Goal: Information Seeking & Learning: Learn about a topic

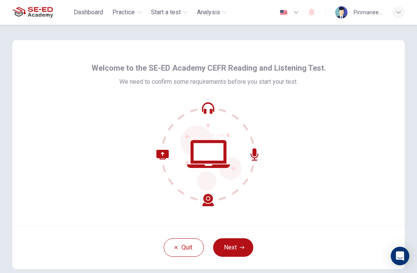
click at [249, 246] on button "Next" at bounding box center [233, 247] width 40 height 19
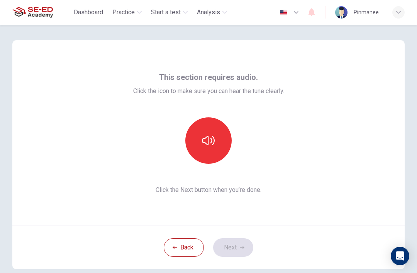
click at [203, 152] on button "button" at bounding box center [208, 140] width 46 height 46
click at [236, 249] on button "Next" at bounding box center [233, 247] width 40 height 19
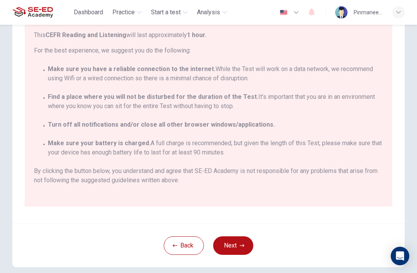
scroll to position [101, 0]
click at [238, 247] on button "Next" at bounding box center [233, 244] width 40 height 19
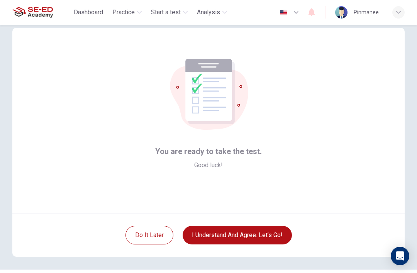
scroll to position [3, 0]
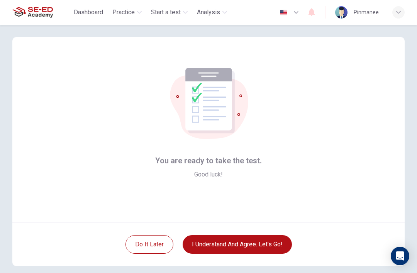
click at [280, 241] on button "I understand and agree. Let’s go!" at bounding box center [237, 244] width 109 height 19
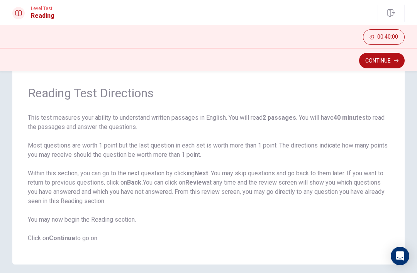
scroll to position [22, 0]
click at [391, 62] on button "Continue" at bounding box center [382, 60] width 46 height 15
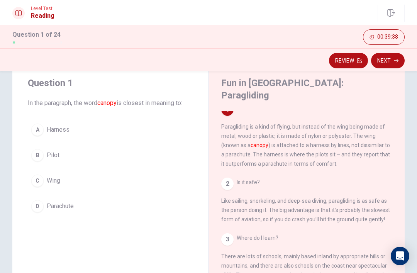
scroll to position [6, 0]
click at [107, 181] on button "C Wing" at bounding box center [110, 180] width 165 height 19
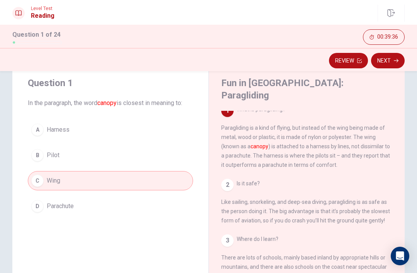
click at [392, 62] on button "Next" at bounding box center [388, 60] width 34 height 15
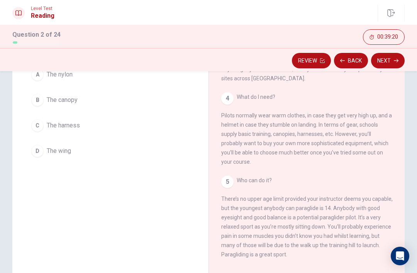
scroll to position [88, 0]
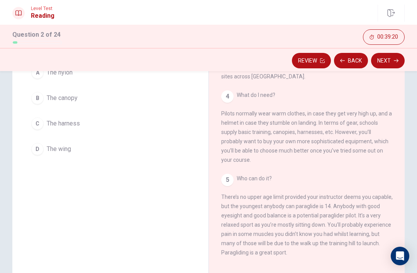
click at [379, 126] on span "What do I need? Pilots normally wear warm clothes, in case they get very high u…" at bounding box center [306, 127] width 171 height 71
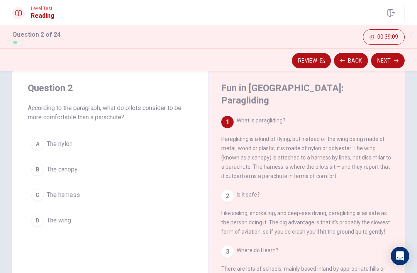
scroll to position [18, 0]
click at [115, 201] on button "C The harness" at bounding box center [110, 193] width 165 height 19
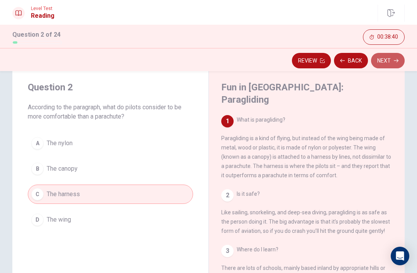
click at [394, 62] on icon "button" at bounding box center [396, 60] width 5 height 5
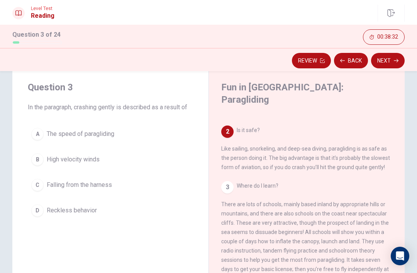
scroll to position [64, 0]
click at [112, 137] on span "The speed of paragliding" at bounding box center [81, 133] width 68 height 9
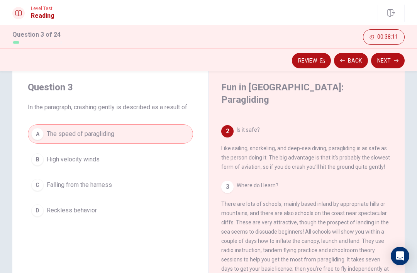
click at [389, 58] on button "Next" at bounding box center [388, 60] width 34 height 15
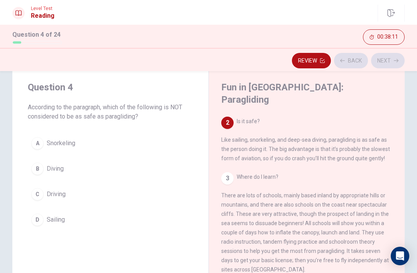
scroll to position [77, 0]
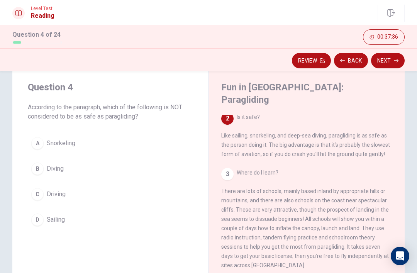
click at [158, 200] on button "C Driving" at bounding box center [110, 193] width 165 height 19
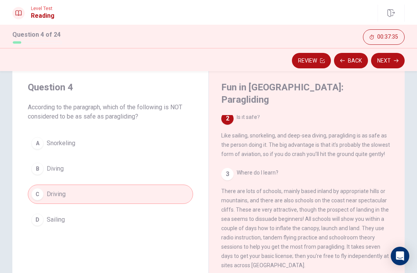
click at [392, 61] on button "Next" at bounding box center [388, 60] width 34 height 15
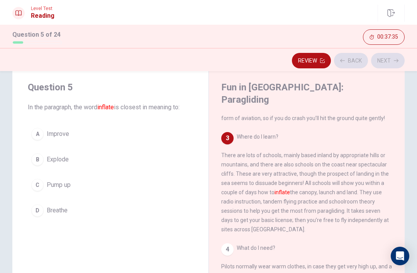
scroll to position [134, 0]
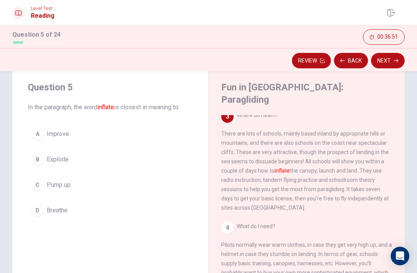
click at [182, 185] on button "C Pump up" at bounding box center [110, 184] width 165 height 19
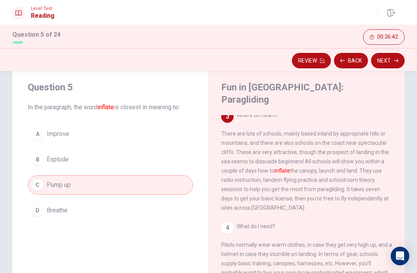
click at [390, 62] on button "Next" at bounding box center [388, 60] width 34 height 15
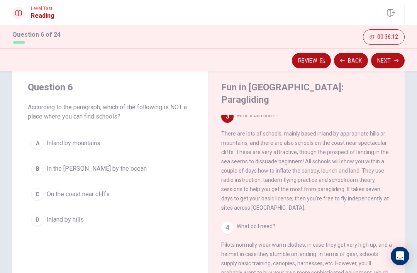
click at [175, 167] on button "B In the [PERSON_NAME] by the ocean" at bounding box center [110, 168] width 165 height 19
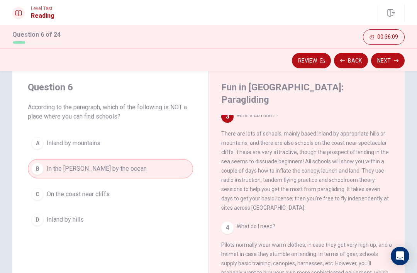
click at [392, 63] on button "Next" at bounding box center [388, 60] width 34 height 15
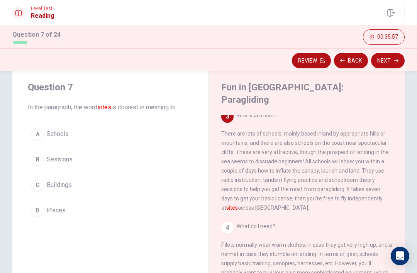
click at [190, 208] on button "D Places" at bounding box center [110, 210] width 165 height 19
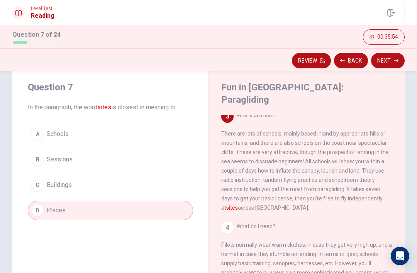
click at [395, 63] on button "Next" at bounding box center [388, 60] width 34 height 15
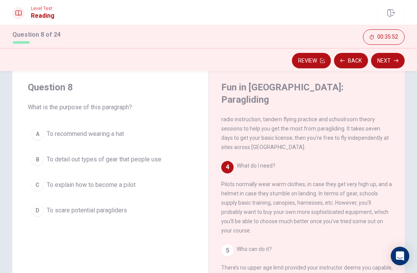
scroll to position [201, 0]
click at [414, 175] on div "Question 8 What is the purpose of this paragraph? A To recommend wearing a hat …" at bounding box center [208, 209] width 417 height 281
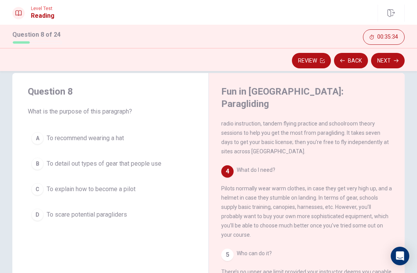
click at [413, 139] on div "Question 8 What is the purpose of this paragraph? A To recommend wearing a hat …" at bounding box center [208, 213] width 417 height 281
click at [180, 156] on button "B To detail out types of gear that people use" at bounding box center [110, 163] width 165 height 19
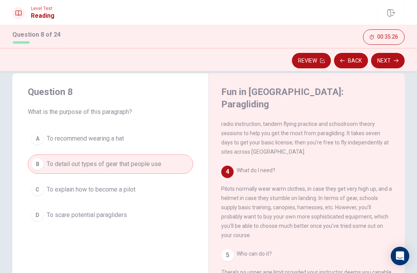
click at [392, 61] on button "Next" at bounding box center [388, 60] width 34 height 15
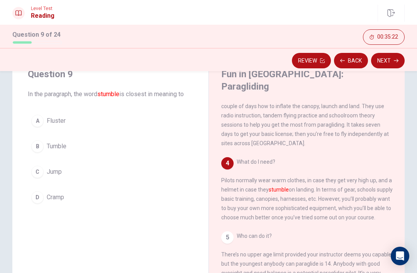
scroll to position [29, 0]
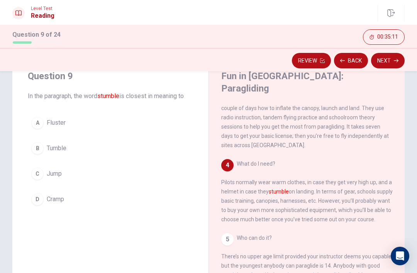
click at [149, 195] on button "D Cramp" at bounding box center [110, 198] width 165 height 19
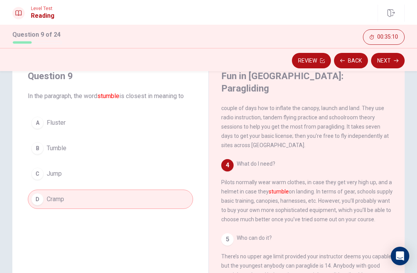
click at [388, 56] on button "Next" at bounding box center [388, 60] width 34 height 15
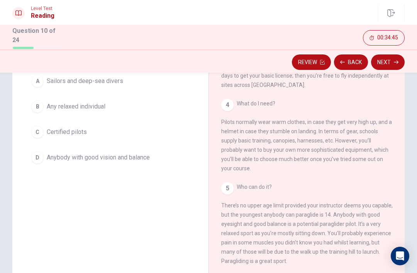
scroll to position [82, 0]
click at [154, 164] on button "D Anybody with good vision and balance" at bounding box center [110, 156] width 165 height 19
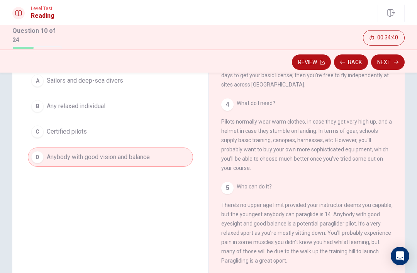
click at [391, 59] on button "Next" at bounding box center [388, 61] width 34 height 15
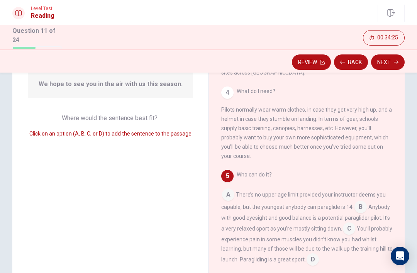
scroll to position [84, 0]
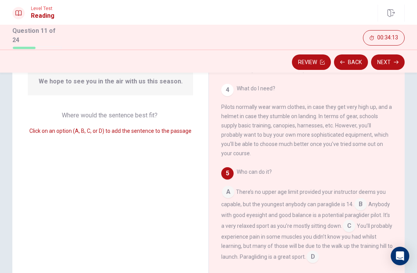
click at [334, 223] on span "You’ll probably experience pain in some muscles you didn’t know you had whilst …" at bounding box center [306, 241] width 171 height 37
click at [319, 251] on input at bounding box center [312, 257] width 12 height 12
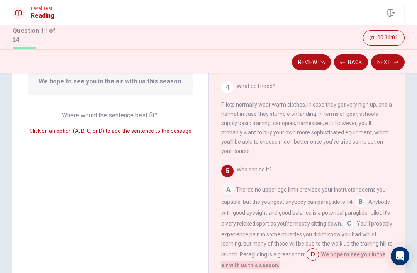
click at [352, 218] on input at bounding box center [349, 224] width 12 height 12
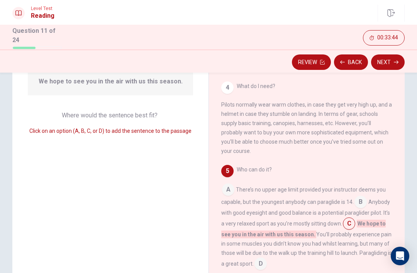
click at [267, 258] on input at bounding box center [260, 264] width 12 height 12
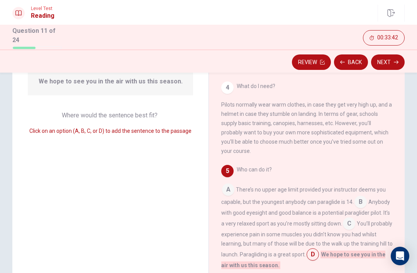
click at [389, 57] on button "Next" at bounding box center [388, 61] width 34 height 15
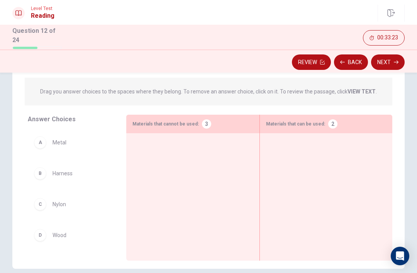
scroll to position [89, 0]
click at [41, 173] on div "B" at bounding box center [40, 172] width 12 height 12
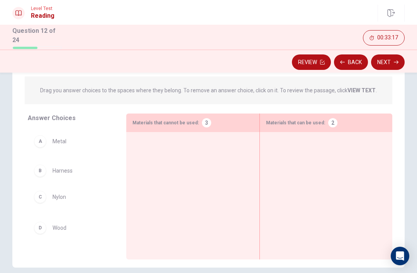
click at [58, 171] on div "A Metal C Nylon D Wood E Plastic F Parachute G Polyester" at bounding box center [71, 188] width 86 height 119
click at [58, 170] on div "A Metal C Nylon D Wood E Plastic F Parachute G Polyester" at bounding box center [71, 188] width 86 height 119
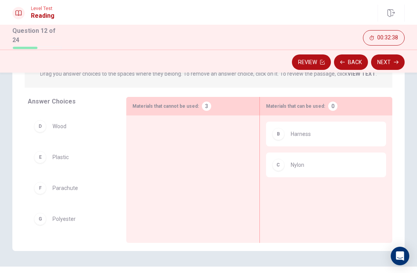
scroll to position [29, 0]
click at [318, 63] on button "Review" at bounding box center [311, 61] width 39 height 15
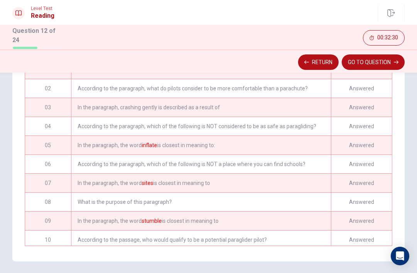
scroll to position [13, 0]
click at [328, 62] on button "Return" at bounding box center [318, 61] width 41 height 15
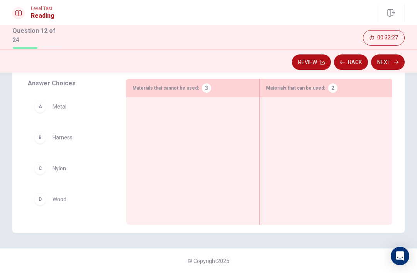
scroll to position [122, 0]
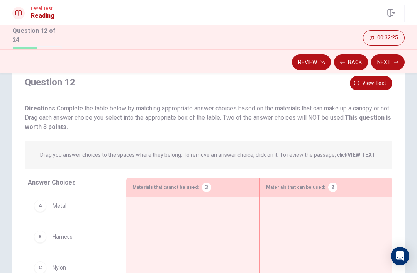
click at [352, 61] on button "Back" at bounding box center [351, 61] width 34 height 15
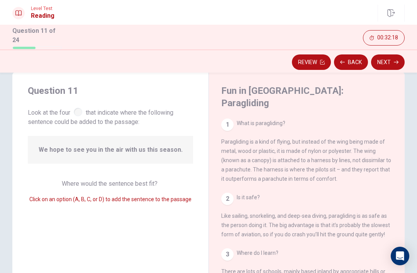
scroll to position [0, 0]
click at [391, 65] on button "Next" at bounding box center [388, 61] width 34 height 15
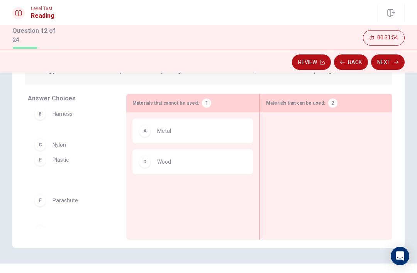
scroll to position [2, 0]
click at [65, 152] on span "Nylon" at bounding box center [59, 150] width 14 height 9
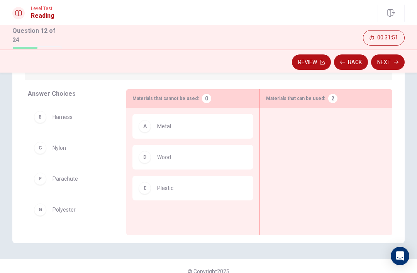
scroll to position [113, 0]
click at [48, 152] on div "C Nylon" at bounding box center [71, 148] width 74 height 12
click at [41, 146] on div "C" at bounding box center [40, 148] width 12 height 12
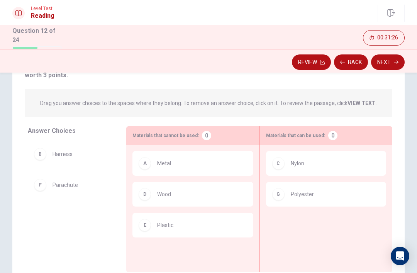
scroll to position [76, 0]
click at [396, 63] on button "Next" at bounding box center [388, 61] width 34 height 15
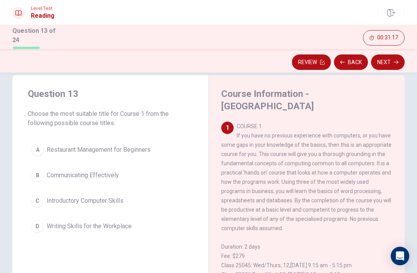
scroll to position [13, 0]
click at [76, 197] on span "Introductory Computer Skills" at bounding box center [85, 200] width 77 height 9
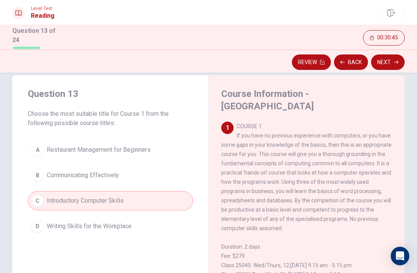
click at [395, 63] on button "Next" at bounding box center [388, 61] width 34 height 15
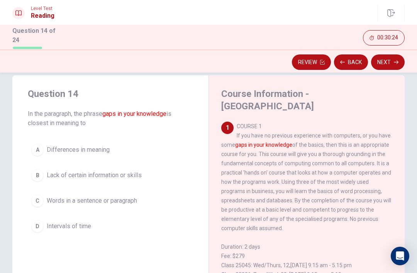
click at [133, 175] on span "Lack of certain information or skills" at bounding box center [94, 175] width 95 height 9
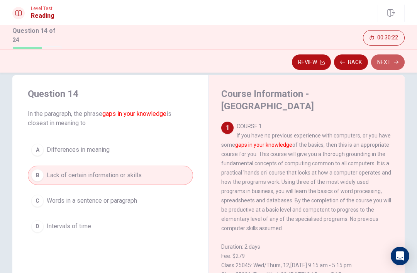
click at [394, 60] on icon "button" at bounding box center [396, 62] width 5 height 5
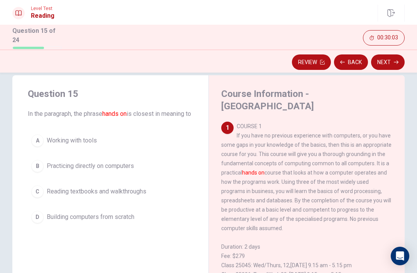
scroll to position [14, 0]
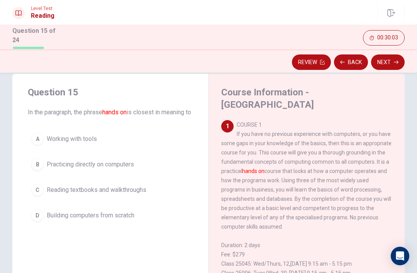
click at [142, 195] on span "Reading textbooks and walkthroughs" at bounding box center [97, 189] width 100 height 9
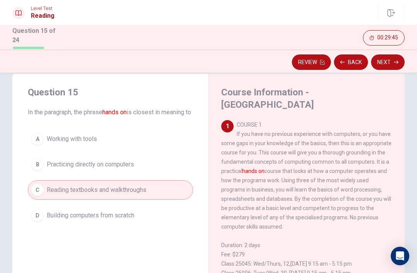
click at [151, 173] on button "B Practicing directly on computers" at bounding box center [110, 164] width 165 height 19
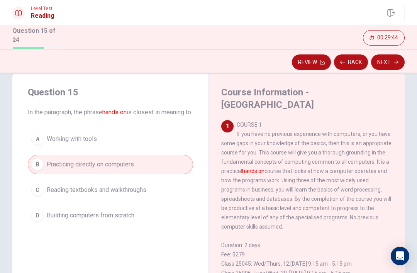
click at [394, 56] on button "Next" at bounding box center [388, 61] width 34 height 15
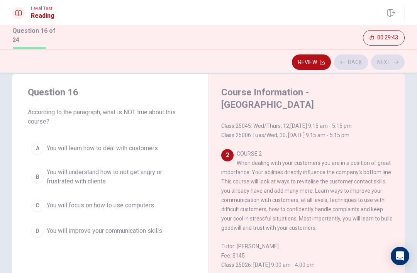
scroll to position [144, 0]
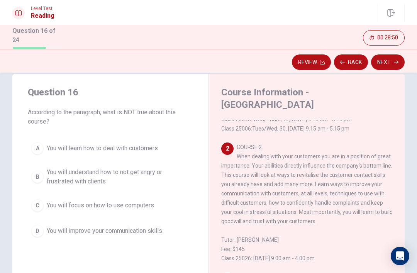
click at [156, 210] on button "C You will focus on how to use computers" at bounding box center [110, 205] width 165 height 19
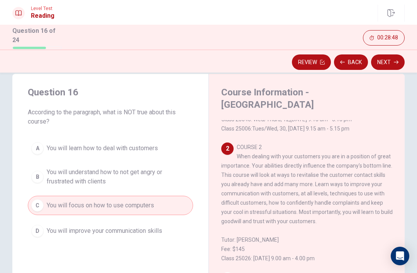
click at [398, 61] on icon "button" at bounding box center [396, 62] width 5 height 5
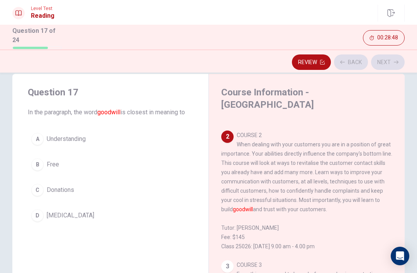
scroll to position [164, 0]
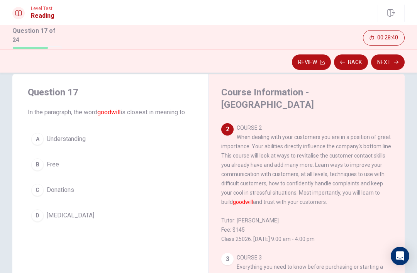
click at [162, 142] on button "A Understanding" at bounding box center [110, 138] width 165 height 19
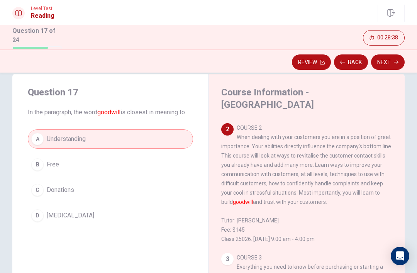
click at [381, 64] on button "Next" at bounding box center [388, 61] width 34 height 15
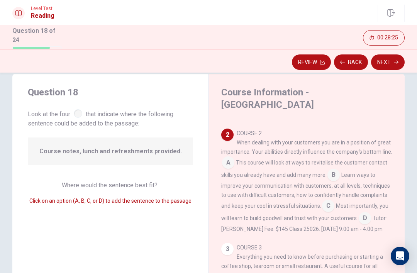
scroll to position [157, 0]
click at [371, 214] on input at bounding box center [365, 219] width 12 height 12
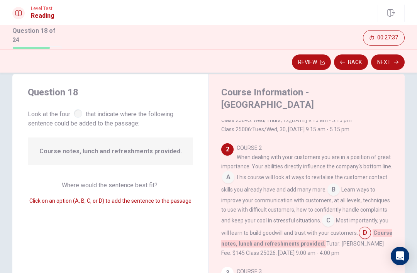
scroll to position [143, 0]
click at [391, 56] on button "Next" at bounding box center [388, 61] width 34 height 15
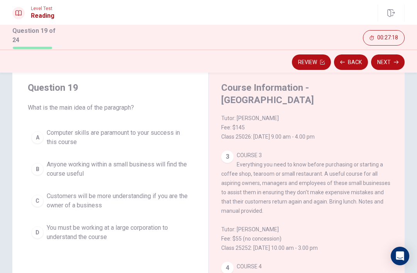
scroll to position [262, 0]
click at [77, 168] on span "Anyone working within a small business will find the course useful" at bounding box center [118, 169] width 143 height 19
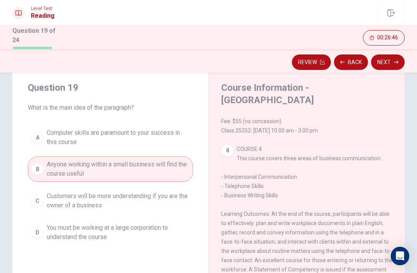
scroll to position [394, 0]
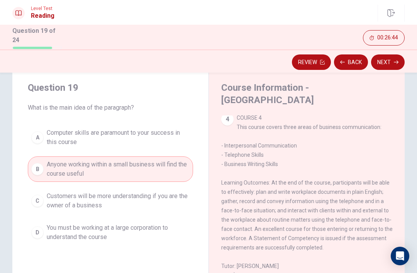
click at [384, 67] on button "Next" at bounding box center [388, 61] width 34 height 15
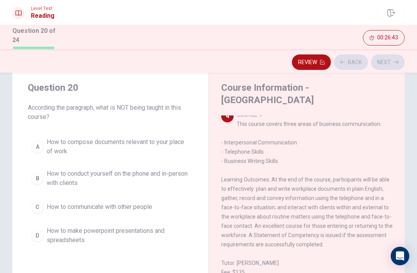
scroll to position [414, 0]
click at [351, 60] on button "Back" at bounding box center [351, 61] width 34 height 15
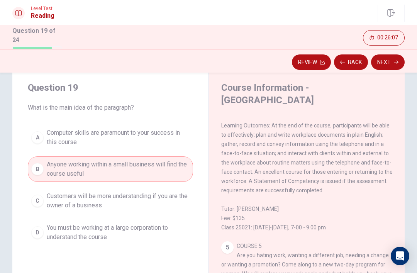
scroll to position [467, 0]
click at [393, 59] on button "Next" at bounding box center [388, 61] width 34 height 15
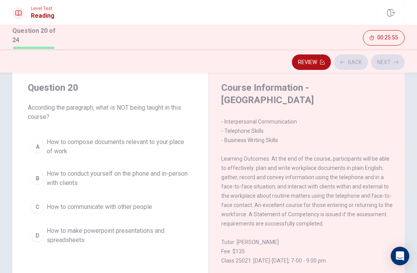
scroll to position [414, 0]
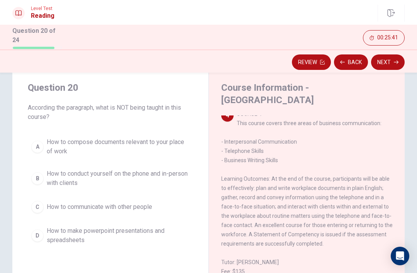
click at [156, 230] on span "How to make powerpoint presentations and spreadsheets" at bounding box center [118, 235] width 143 height 19
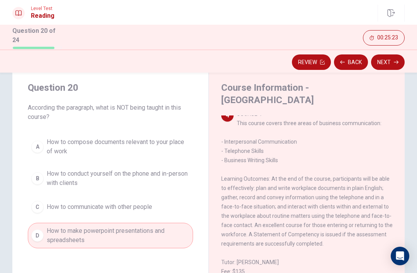
click at [392, 54] on button "Next" at bounding box center [388, 61] width 34 height 15
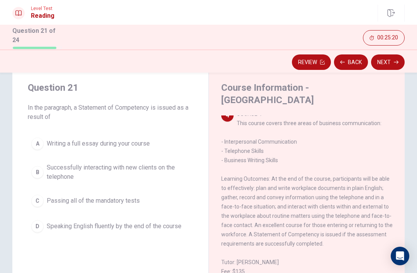
click at [307, 61] on button "Review" at bounding box center [311, 61] width 39 height 15
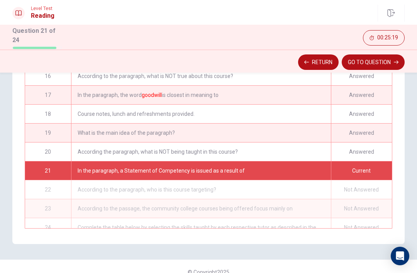
scroll to position [305, 0]
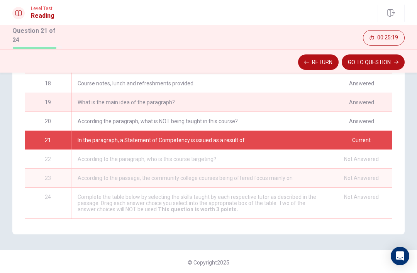
click at [321, 59] on button "Return" at bounding box center [318, 61] width 41 height 15
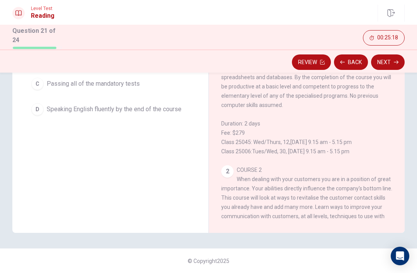
scroll to position [122, 0]
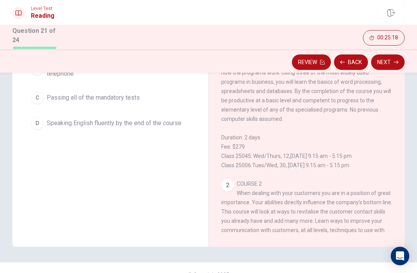
click at [350, 56] on button "Back" at bounding box center [351, 61] width 34 height 15
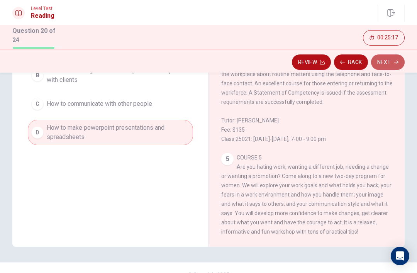
click at [389, 59] on button "Next" at bounding box center [388, 61] width 34 height 15
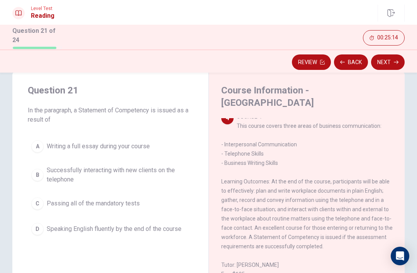
scroll to position [16, 0]
click at [144, 139] on button "A Writing a full essay during your course" at bounding box center [110, 146] width 165 height 19
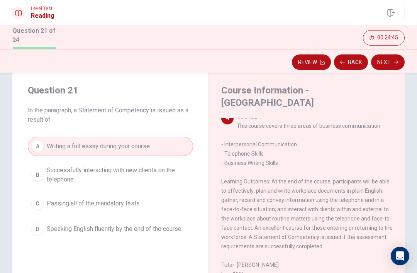
click at [177, 169] on span "Successfully interacting with new clients on the telephone" at bounding box center [118, 175] width 143 height 19
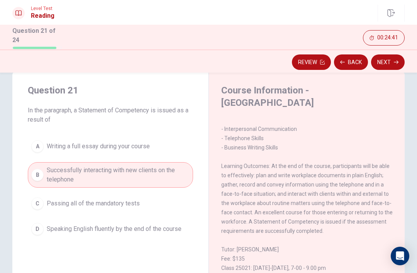
scroll to position [429, 0]
click at [385, 68] on button "Next" at bounding box center [388, 61] width 34 height 15
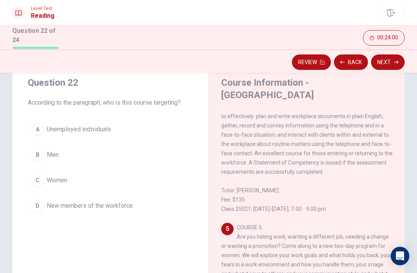
scroll to position [24, 0]
click at [133, 171] on button "C Women" at bounding box center [110, 180] width 165 height 19
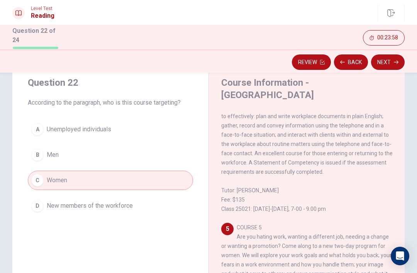
click at [392, 59] on button "Next" at bounding box center [388, 61] width 34 height 15
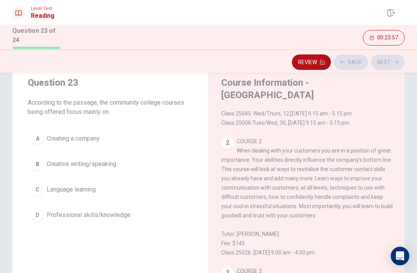
scroll to position [0, 0]
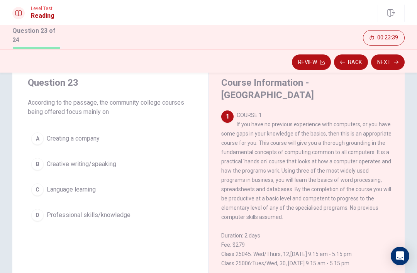
click at [158, 218] on button "D Professional skills/knowledge" at bounding box center [110, 214] width 165 height 19
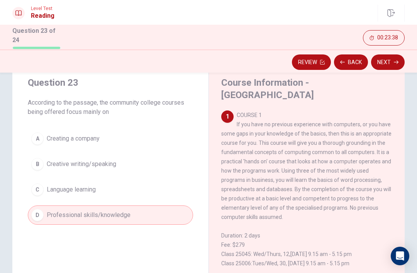
click at [394, 63] on button "Next" at bounding box center [388, 61] width 34 height 15
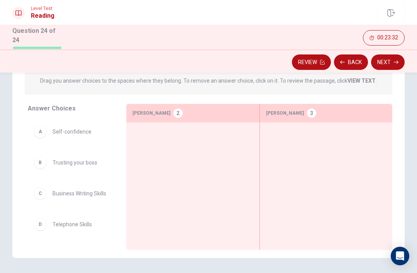
scroll to position [98, 0]
click at [359, 58] on button "Back" at bounding box center [351, 61] width 34 height 15
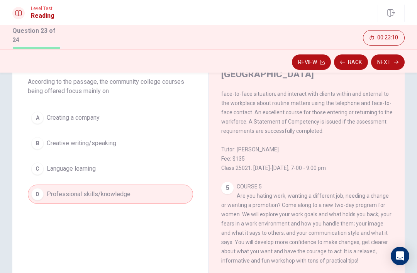
scroll to position [44, 0]
click at [393, 64] on button "Next" at bounding box center [388, 61] width 34 height 15
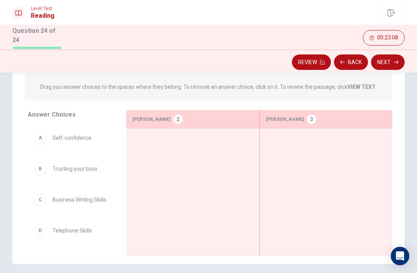
scroll to position [92, 0]
click at [68, 176] on div "B Trusting your boss" at bounding box center [71, 168] width 86 height 25
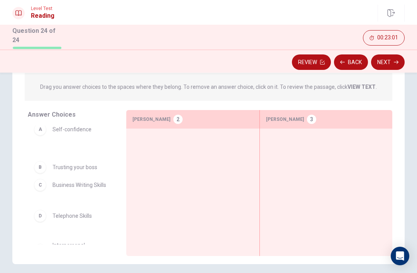
scroll to position [11, 0]
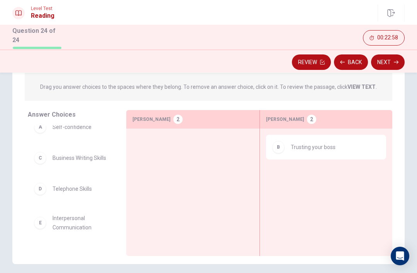
click at [348, 150] on div "B Trusting your boss" at bounding box center [326, 147] width 108 height 12
click at [277, 144] on div "B" at bounding box center [278, 147] width 12 height 12
click at [276, 144] on div "B" at bounding box center [278, 147] width 12 height 12
click at [301, 147] on span "Trusting your boss" at bounding box center [313, 146] width 45 height 9
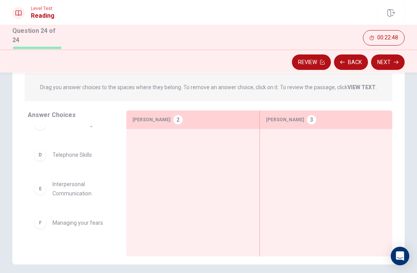
scroll to position [76, 0]
click at [86, 190] on span "Interpersonal Communication" at bounding box center [79, 189] width 55 height 19
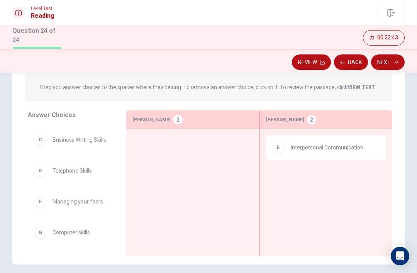
scroll to position [60, 0]
click at [81, 149] on div "C Business Writing Skills" at bounding box center [71, 139] width 86 height 25
click at [83, 152] on div "A Self-confidence B Trusting your boss C Business Writing Skills D Telephone Sk…" at bounding box center [71, 125] width 86 height 119
click at [77, 173] on span "Telephone Skills" at bounding box center [71, 170] width 39 height 9
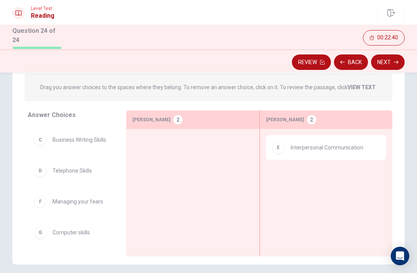
click at [66, 170] on span "Telephone Skills" at bounding box center [71, 170] width 39 height 9
click at [67, 172] on span "Telephone Skills" at bounding box center [71, 170] width 39 height 9
click at [66, 172] on span "Telephone Skills" at bounding box center [71, 170] width 39 height 9
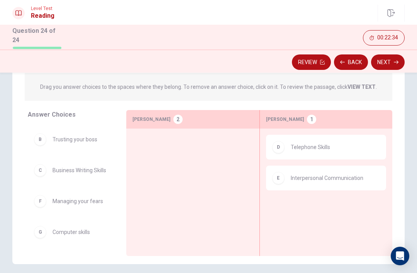
scroll to position [29, 0]
click at [90, 169] on span "Business Writing Skills" at bounding box center [79, 170] width 54 height 9
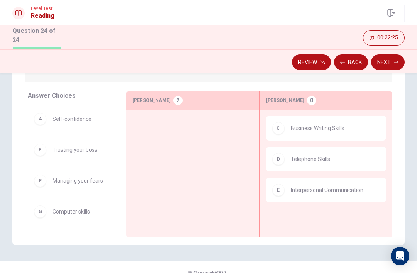
scroll to position [111, 0]
click at [66, 123] on div "A Self-confidence" at bounding box center [71, 119] width 74 height 12
click at [70, 128] on div "A Self-confidence" at bounding box center [71, 119] width 86 height 25
click at [72, 116] on span "Self-confidence" at bounding box center [71, 118] width 39 height 9
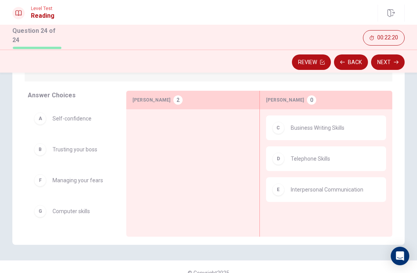
click at [75, 117] on span "Self-confidence" at bounding box center [71, 118] width 39 height 9
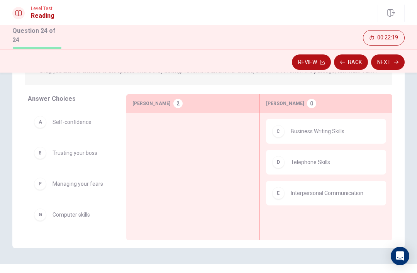
scroll to position [109, 0]
click at [66, 121] on span "Self-confidence" at bounding box center [71, 121] width 39 height 9
click at [75, 120] on span "Self-confidence" at bounding box center [71, 121] width 39 height 9
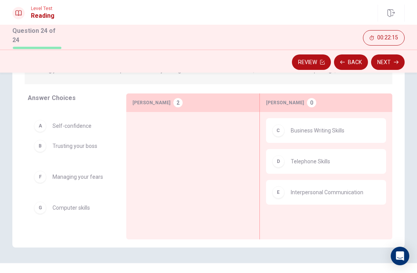
click at [76, 119] on div "B Trusting your boss F Managing your fears G Computer skills" at bounding box center [71, 168] width 86 height 119
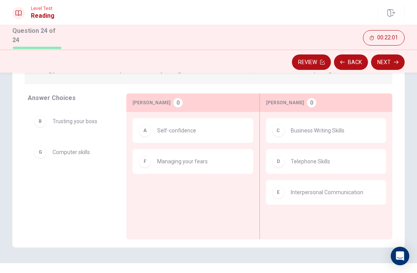
click at [354, 59] on button "Back" at bounding box center [351, 61] width 34 height 15
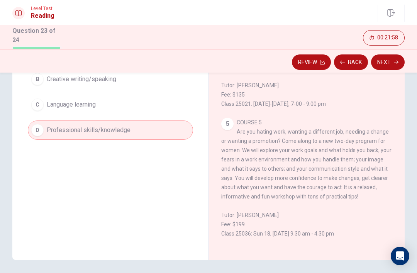
scroll to position [519, 0]
click at [388, 64] on button "Next" at bounding box center [388, 61] width 34 height 15
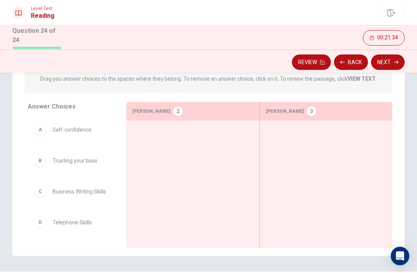
scroll to position [101, 0]
click at [82, 129] on span "Self-confidence" at bounding box center [71, 129] width 39 height 9
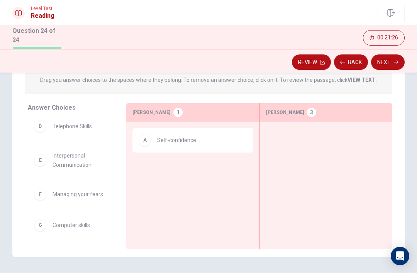
scroll to position [66, 0]
click at [81, 198] on div "F Managing your fears" at bounding box center [71, 194] width 74 height 12
click at [82, 194] on span "Managing your fears" at bounding box center [77, 193] width 51 height 9
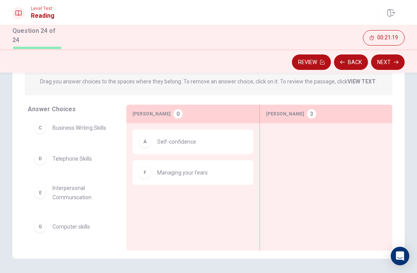
scroll to position [98, 0]
click at [73, 190] on span "Interpersonal Communication" at bounding box center [79, 192] width 55 height 19
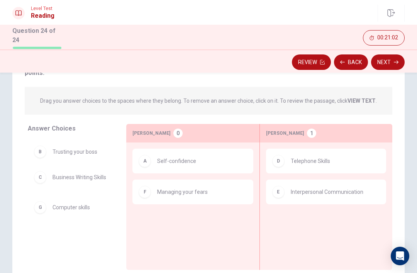
scroll to position [79, 0]
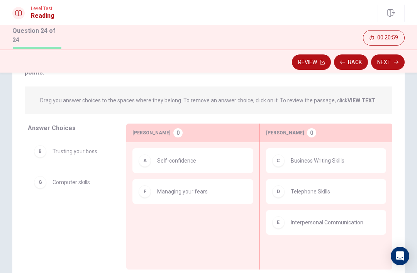
click at [391, 59] on button "Next" at bounding box center [388, 61] width 34 height 15
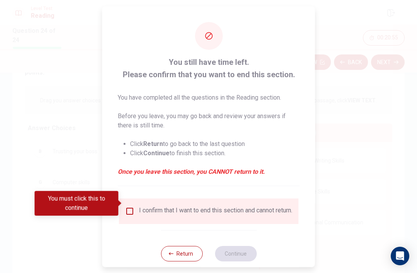
click at [125, 206] on input "You must click this to continue" at bounding box center [129, 210] width 9 height 9
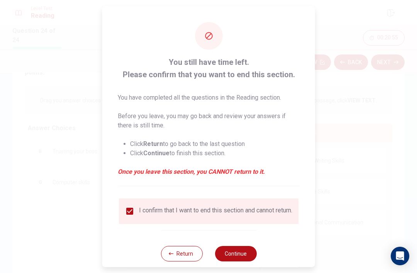
click at [240, 253] on button "Continue" at bounding box center [236, 252] width 42 height 15
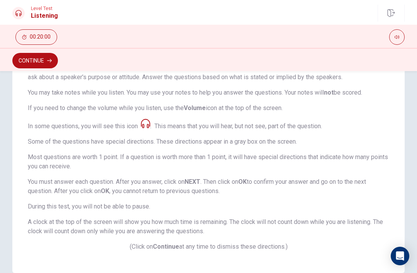
scroll to position [103, 0]
click at [48, 67] on button "Continue" at bounding box center [35, 60] width 46 height 15
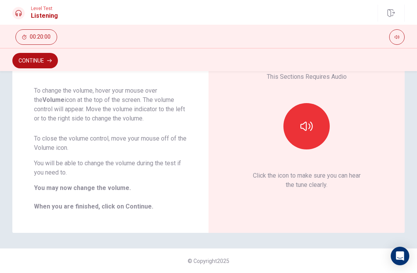
click at [308, 122] on icon "button" at bounding box center [306, 126] width 12 height 12
click at [47, 60] on button "Continue" at bounding box center [35, 60] width 46 height 15
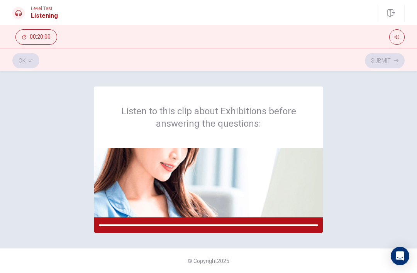
scroll to position [0, 0]
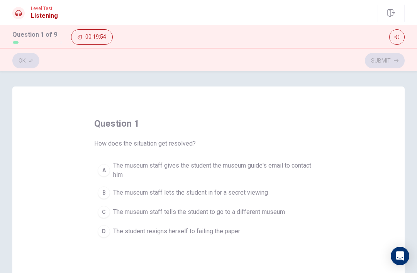
click at [296, 174] on span "The museum staff gives the student the museum guide's email to contact him" at bounding box center [216, 170] width 206 height 19
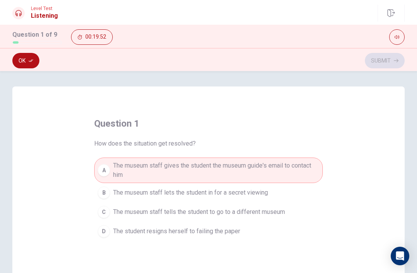
click at [37, 65] on button "Ok" at bounding box center [25, 60] width 27 height 15
click at [400, 63] on button "Submit" at bounding box center [385, 60] width 40 height 15
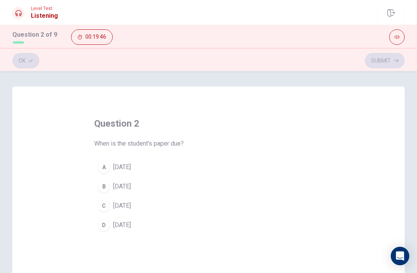
click at [117, 213] on button "C [DATE]" at bounding box center [208, 205] width 228 height 19
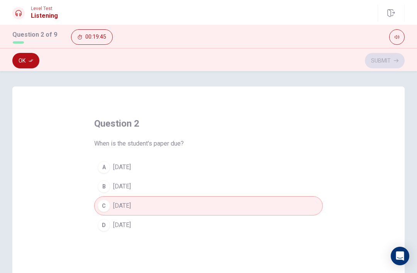
click at [28, 62] on button "Ok" at bounding box center [25, 60] width 27 height 15
click at [394, 61] on icon "button" at bounding box center [396, 60] width 5 height 3
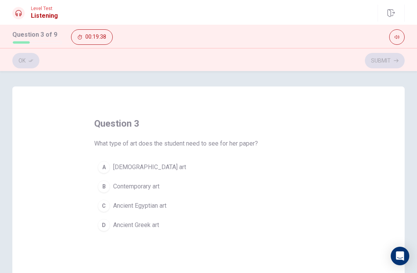
click at [113, 188] on span "Contemporary art" at bounding box center [136, 186] width 46 height 9
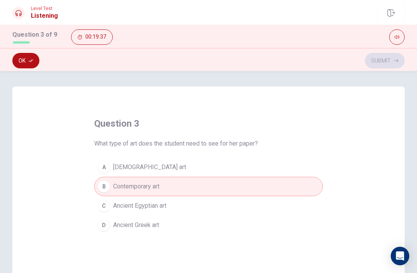
click at [28, 60] on button "Ok" at bounding box center [25, 60] width 27 height 15
click at [397, 59] on icon "button" at bounding box center [396, 60] width 5 height 5
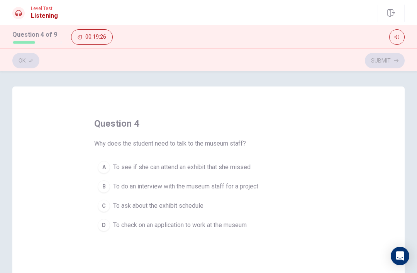
click at [247, 164] on span "To see if she can attend an exhibit that she missed" at bounding box center [181, 166] width 137 height 9
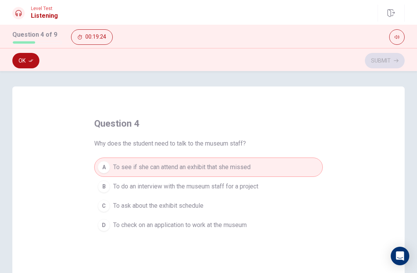
click at [27, 63] on button "Ok" at bounding box center [25, 60] width 27 height 15
click at [394, 61] on icon "button" at bounding box center [396, 60] width 5 height 5
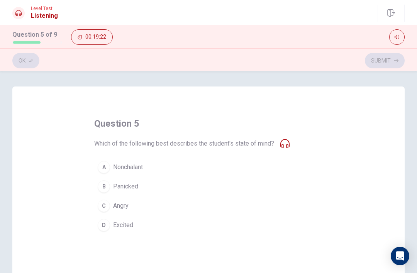
click at [107, 192] on button "B Panicked" at bounding box center [208, 186] width 228 height 19
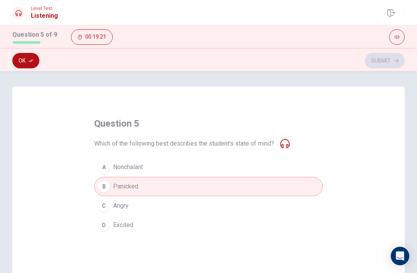
click at [30, 59] on icon "button" at bounding box center [31, 60] width 5 height 5
click at [387, 63] on button "Submit" at bounding box center [385, 60] width 40 height 15
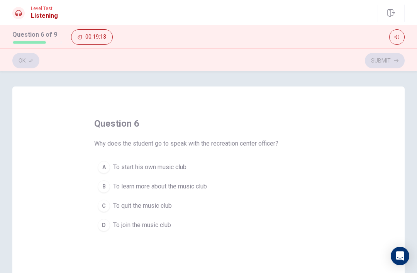
click at [154, 227] on span "To join the music club" at bounding box center [142, 224] width 58 height 9
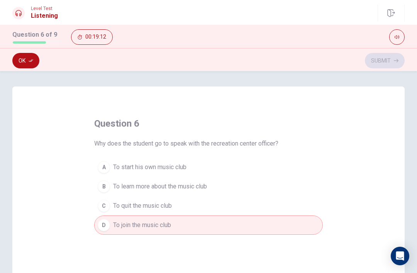
click at [26, 58] on button "Ok" at bounding box center [25, 60] width 27 height 15
click at [390, 62] on button "Submit" at bounding box center [385, 60] width 40 height 15
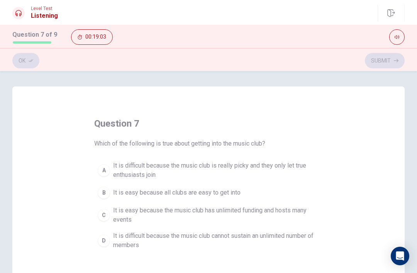
click at [304, 234] on span "It is difficult because the music club cannot sustain an unlimited number of me…" at bounding box center [216, 240] width 206 height 19
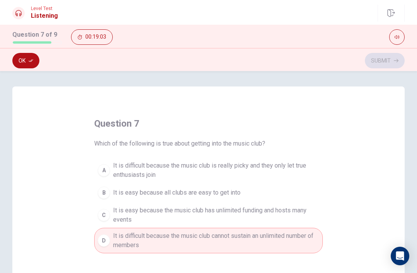
click at [32, 58] on icon "button" at bounding box center [31, 60] width 5 height 5
click at [383, 59] on button "Submit" at bounding box center [385, 60] width 40 height 15
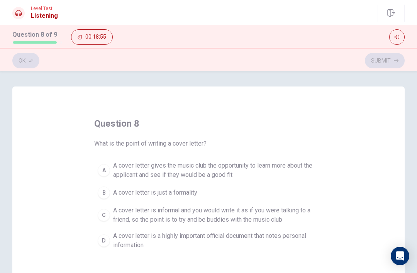
click at [277, 178] on span "A cover letter gives the music club the opportunity to learn more about the app…" at bounding box center [216, 170] width 206 height 19
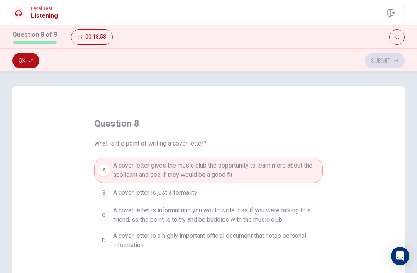
click at [25, 56] on button "Ok" at bounding box center [25, 60] width 27 height 15
click at [386, 64] on button "Submit" at bounding box center [385, 60] width 40 height 15
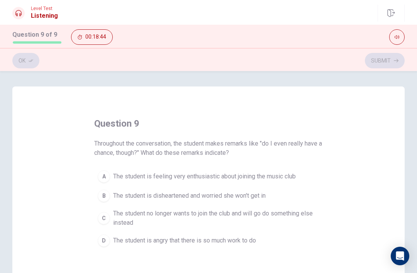
click at [257, 190] on button "B The student is disheartened and worried she won't get in" at bounding box center [208, 195] width 228 height 19
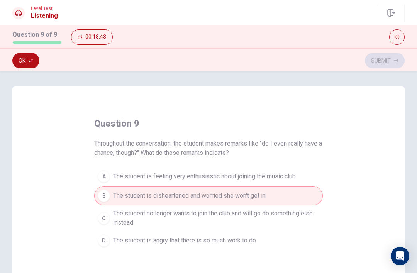
click at [30, 57] on button "Ok" at bounding box center [25, 60] width 27 height 15
click at [29, 56] on div "Ok Submit" at bounding box center [208, 60] width 392 height 15
click at [384, 64] on button "Submit" at bounding box center [385, 60] width 40 height 15
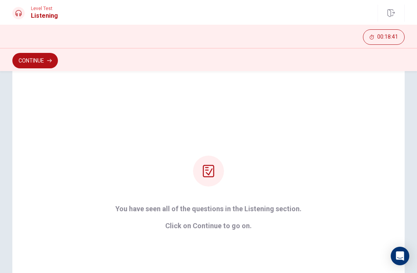
scroll to position [20, 0]
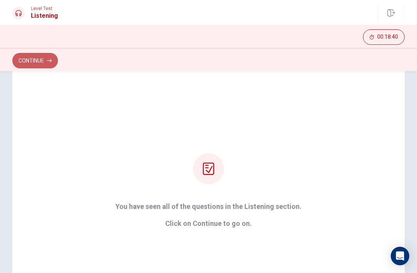
click at [49, 57] on button "Continue" at bounding box center [35, 60] width 46 height 15
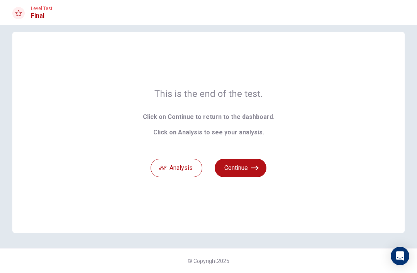
scroll to position [8, 0]
click at [183, 173] on button "Analysis" at bounding box center [177, 168] width 52 height 19
